Goal: Task Accomplishment & Management: Manage account settings

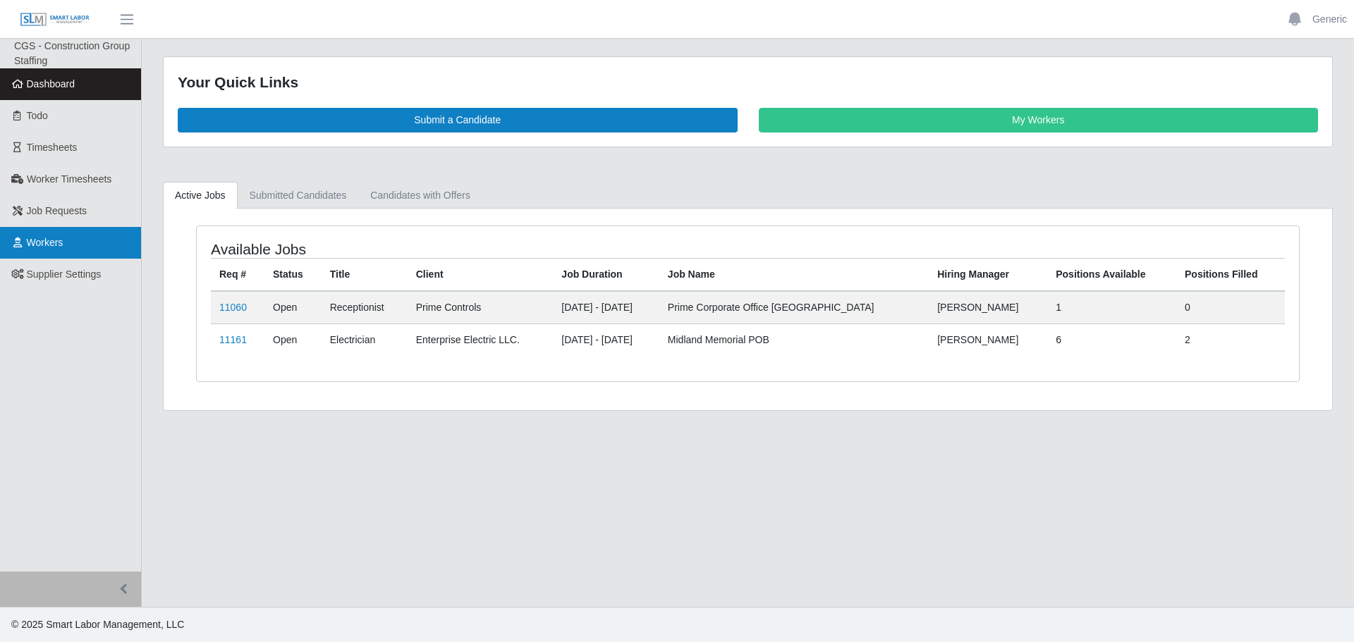
click at [93, 245] on link "Workers" at bounding box center [70, 243] width 141 height 32
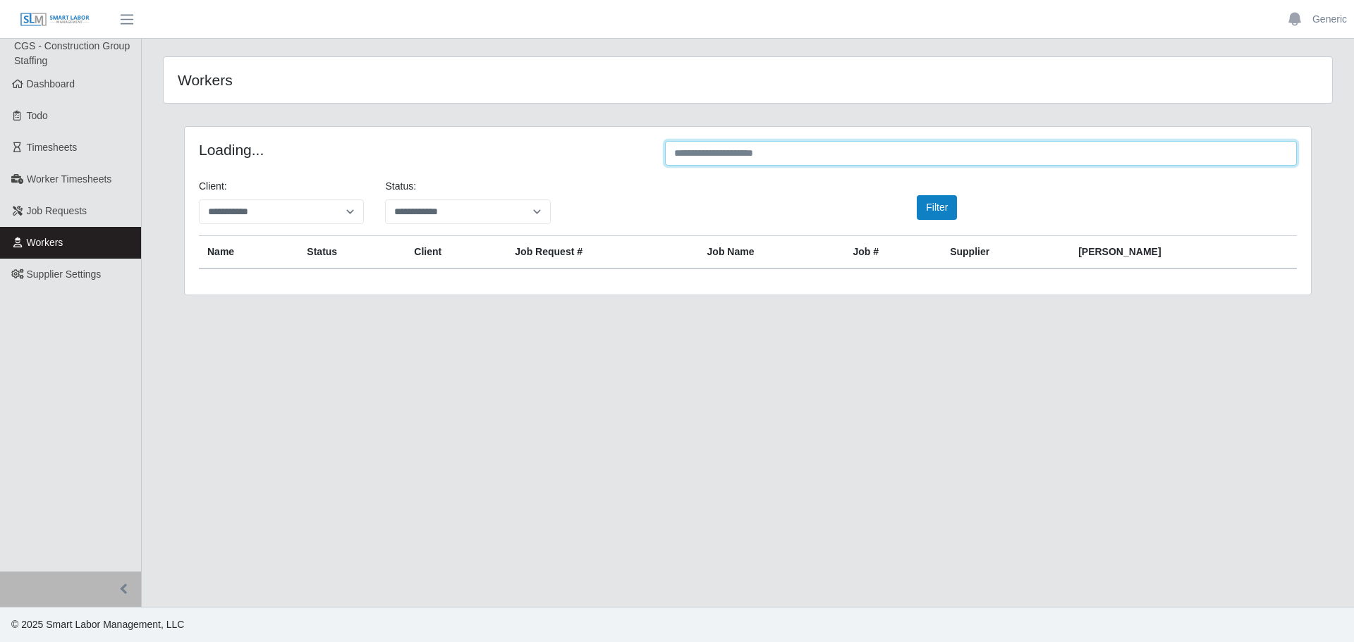
click at [738, 147] on input "text" at bounding box center [981, 153] width 632 height 25
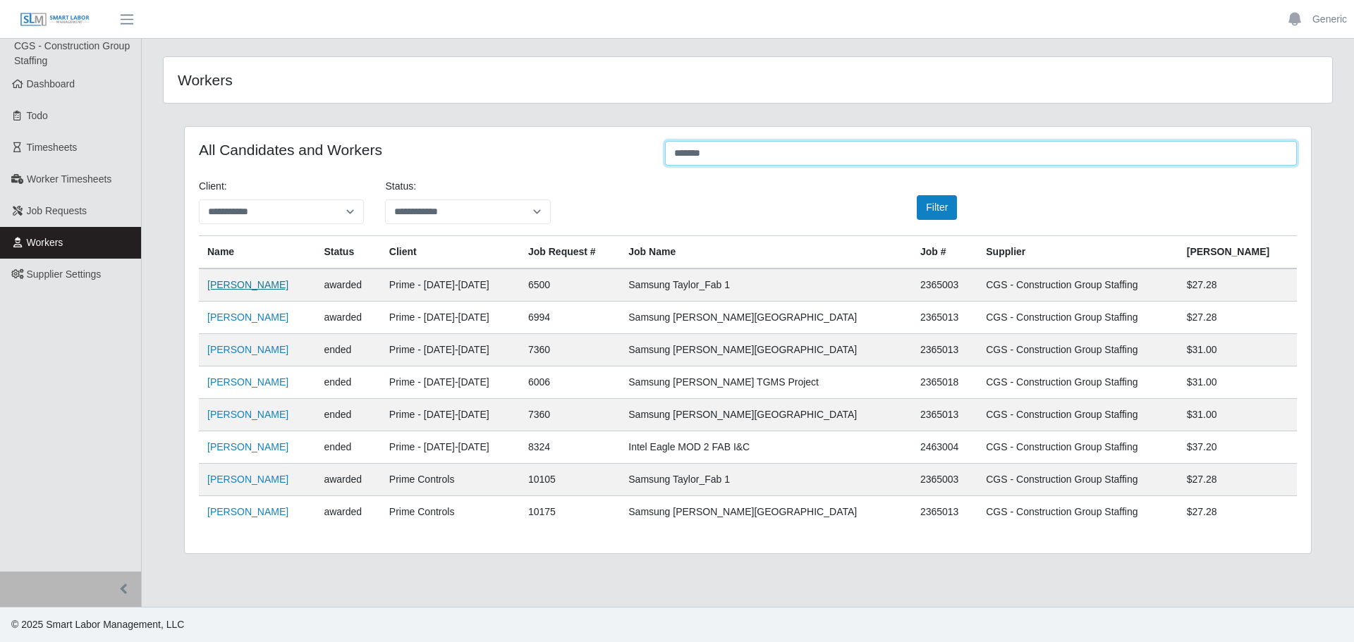
type input "******"
click at [237, 288] on link "Justin Serrin" at bounding box center [247, 284] width 81 height 11
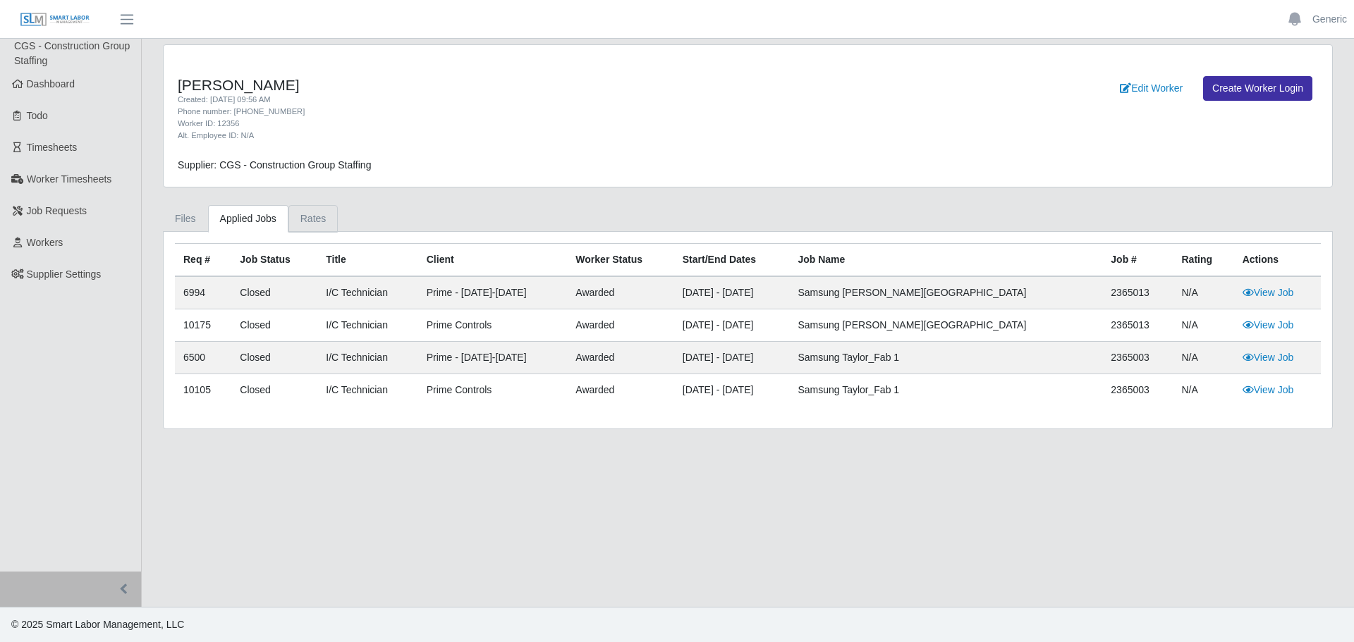
click at [315, 223] on link "Rates" at bounding box center [313, 218] width 50 height 27
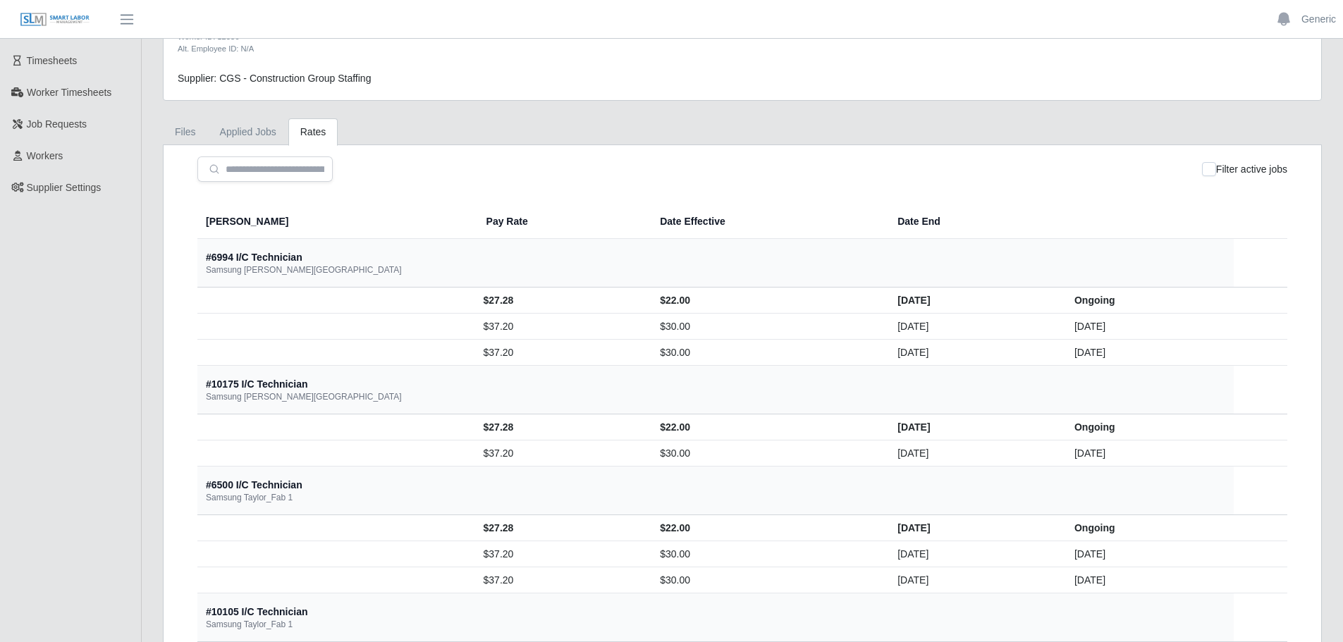
scroll to position [185, 0]
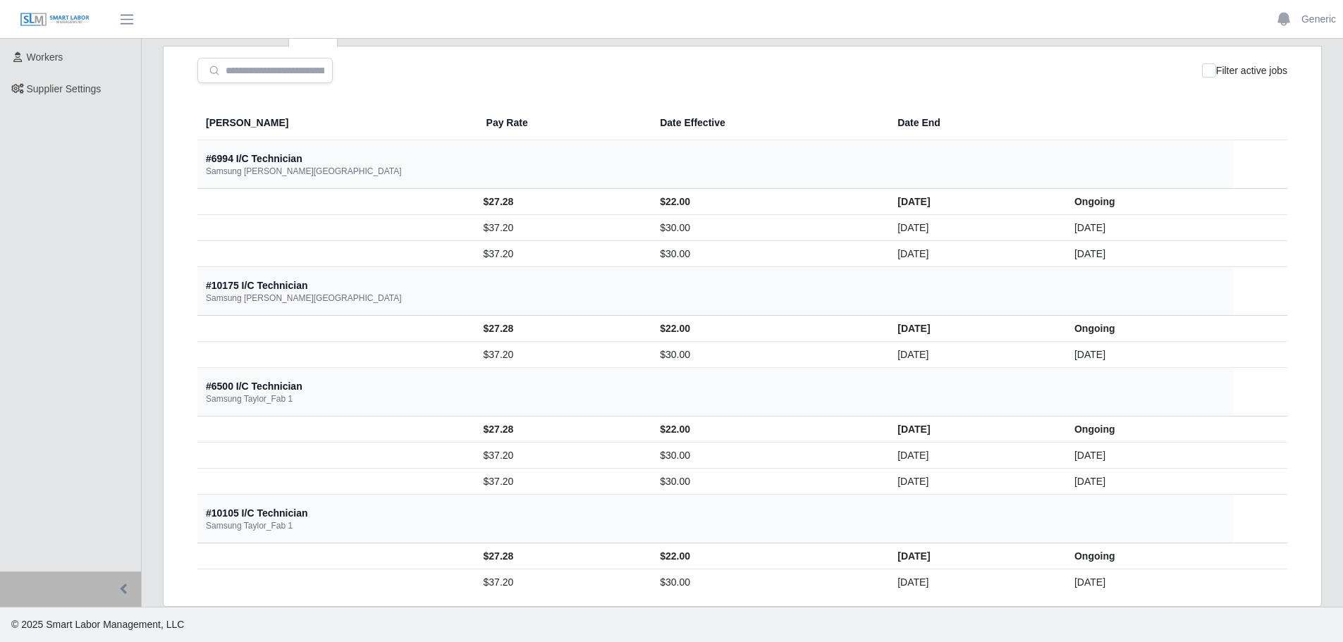
click at [475, 576] on td "$37.20" at bounding box center [562, 583] width 174 height 26
